Goal: Navigation & Orientation: Find specific page/section

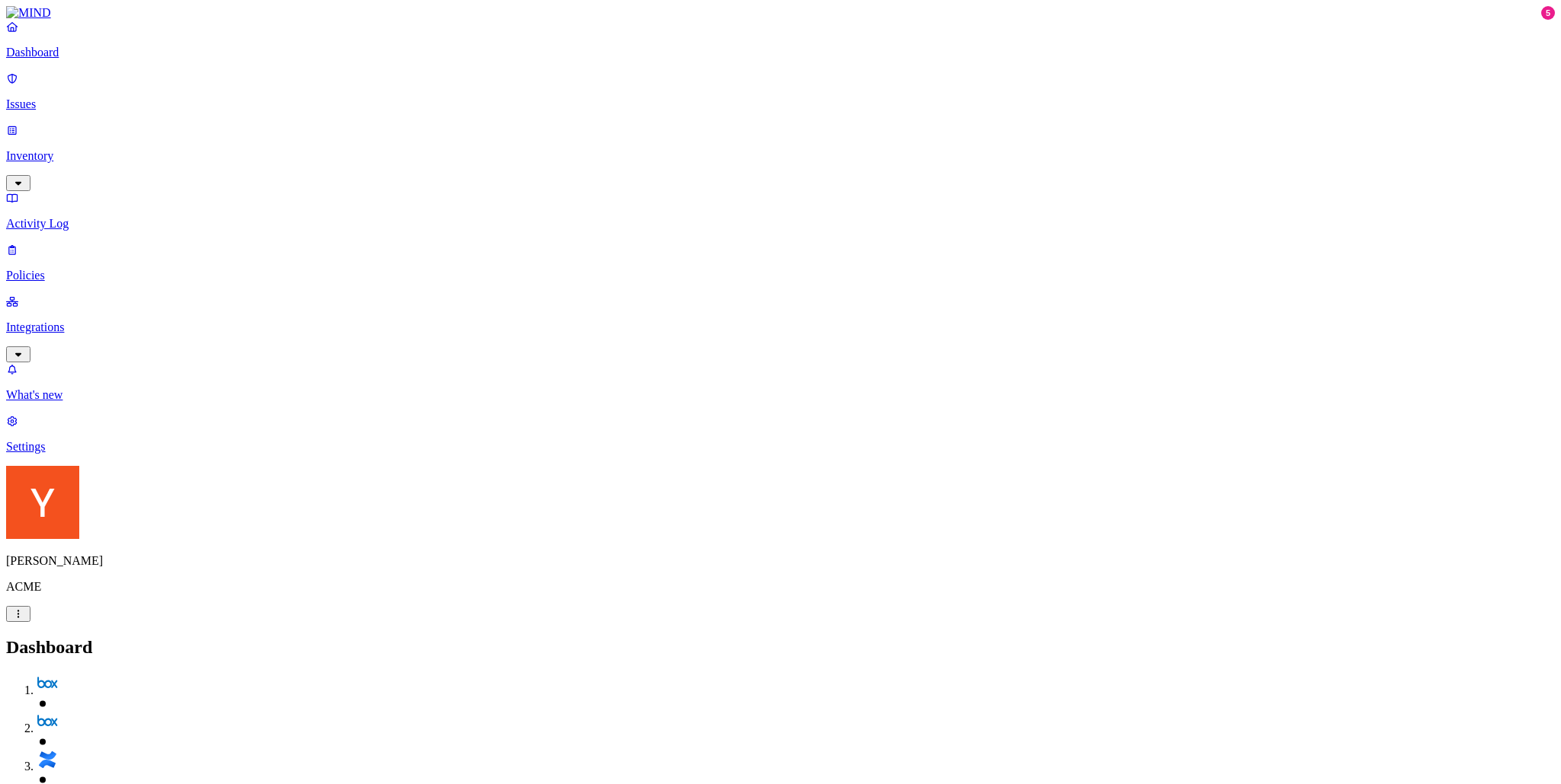
click at [51, 97] on p "Issues" at bounding box center [780, 104] width 1548 height 14
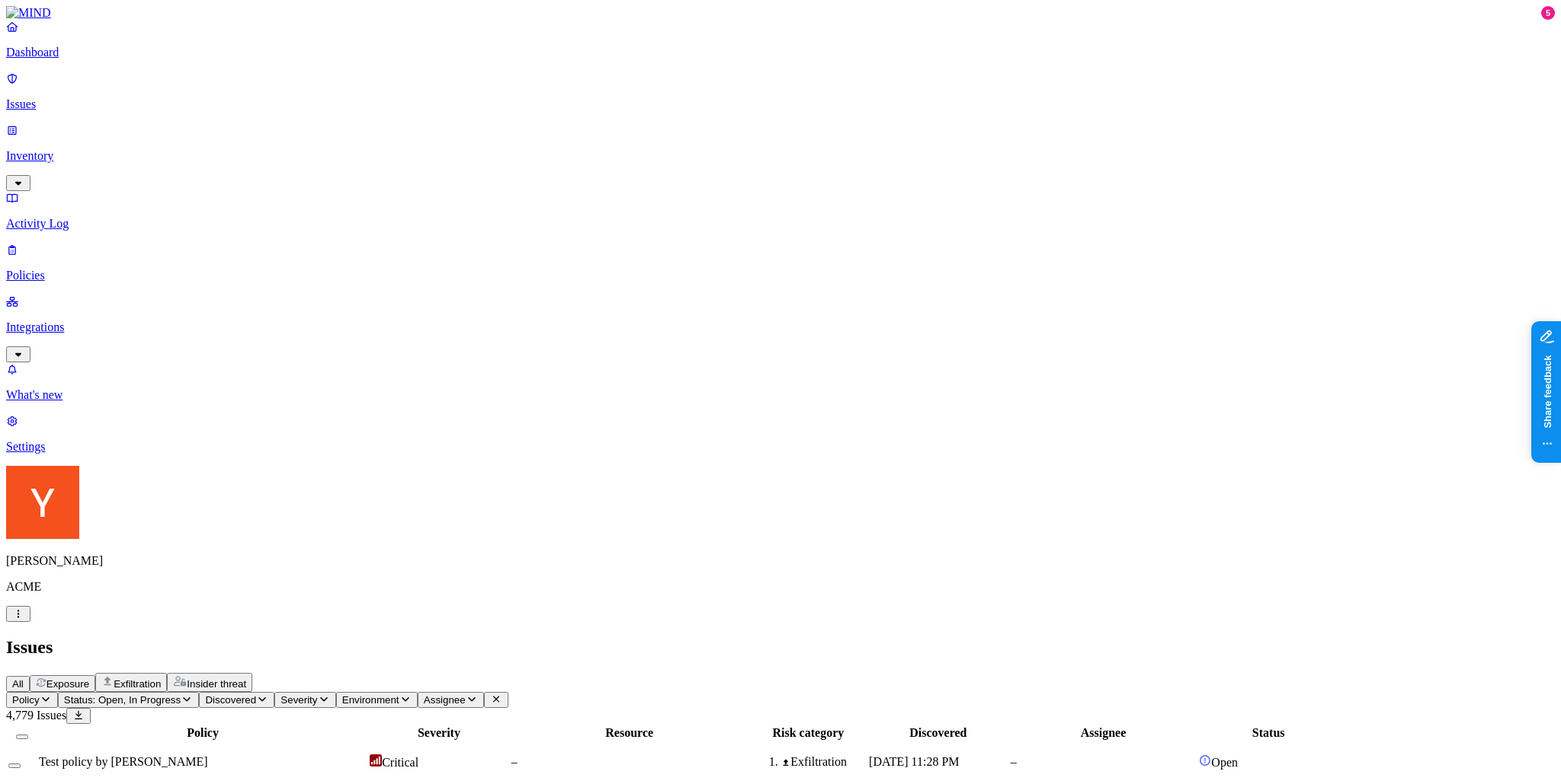
click at [83, 149] on p "Inventory" at bounding box center [780, 156] width 1548 height 14
